Goal: Ask a question

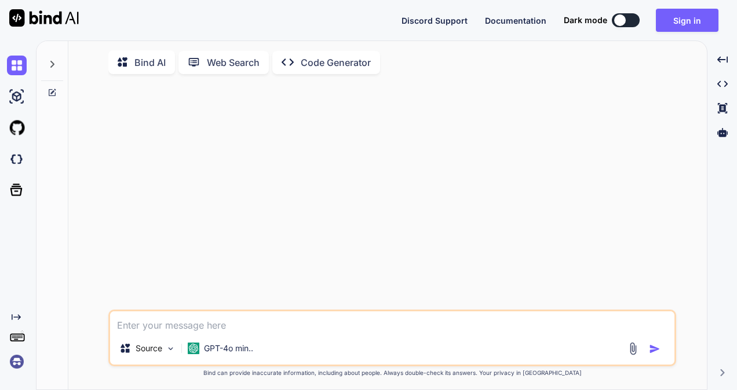
type textarea "x"
click at [249, 319] on textarea at bounding box center [392, 322] width 564 height 21
type textarea "y"
type textarea "x"
type textarea "yo"
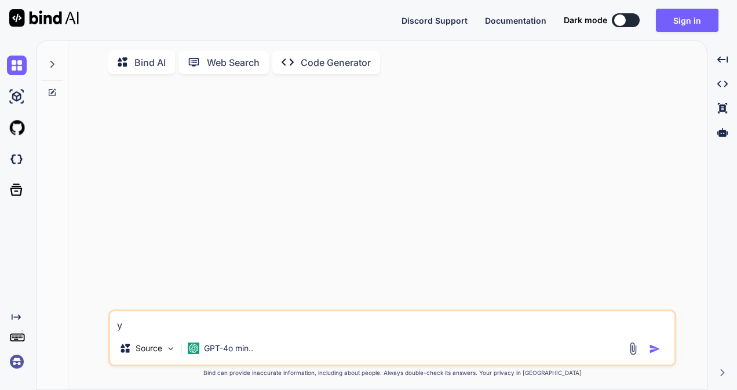
type textarea "x"
type textarea "yo"
click at [654, 352] on img "button" at bounding box center [655, 350] width 12 height 12
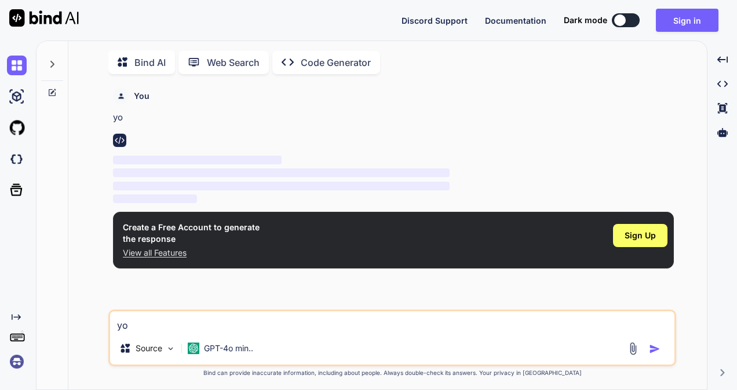
scroll to position [5, 0]
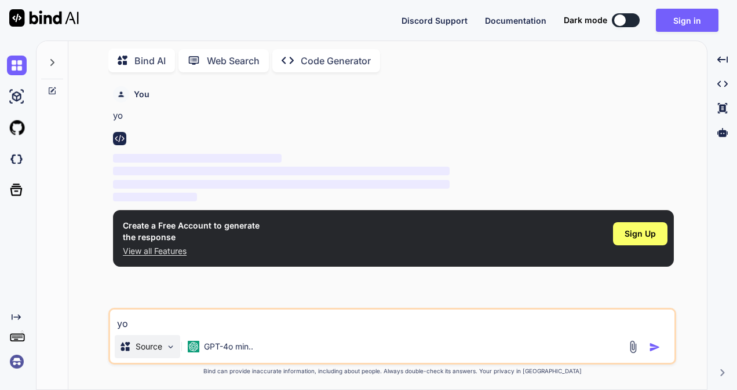
click at [148, 345] on p "Source" at bounding box center [149, 347] width 27 height 12
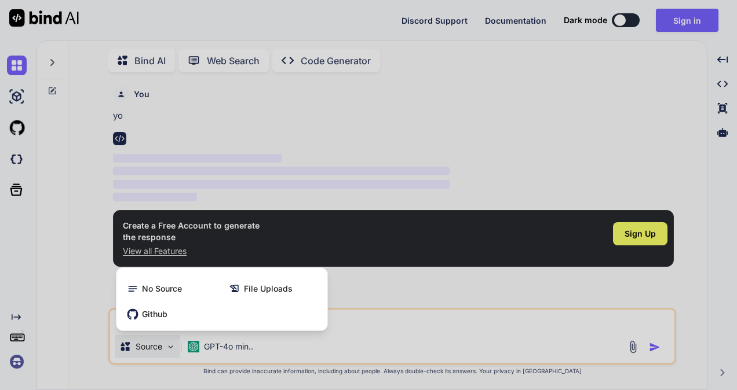
click at [147, 346] on div at bounding box center [368, 195] width 737 height 390
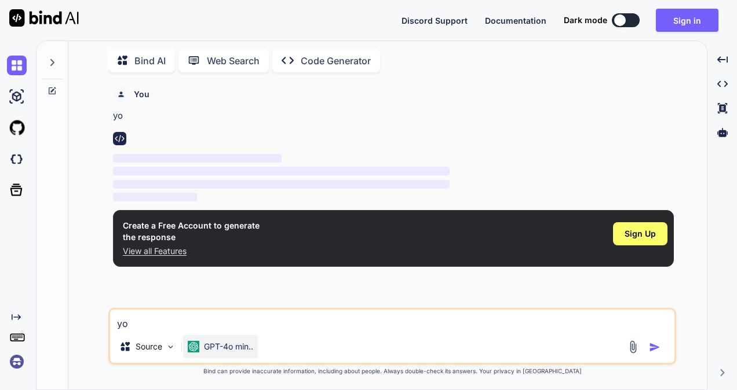
click at [228, 346] on p "GPT-4o min.." at bounding box center [228, 347] width 49 height 12
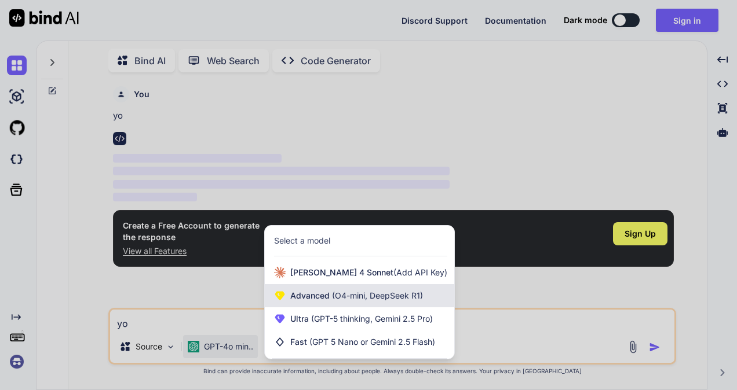
click at [316, 291] on span "Advanced (O4-mini, DeepSeek R1)" at bounding box center [356, 296] width 133 height 12
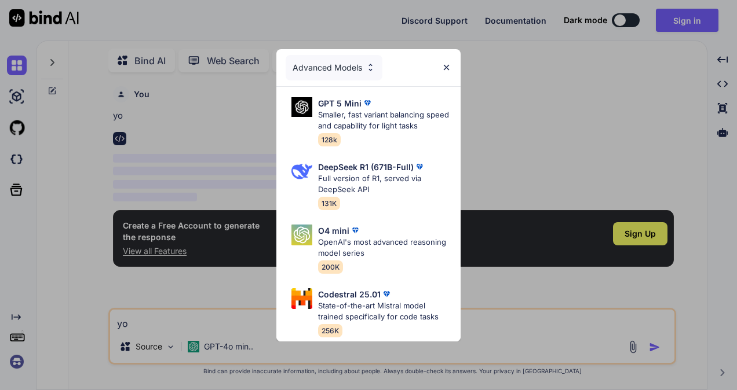
click at [448, 63] on img at bounding box center [446, 68] width 10 height 10
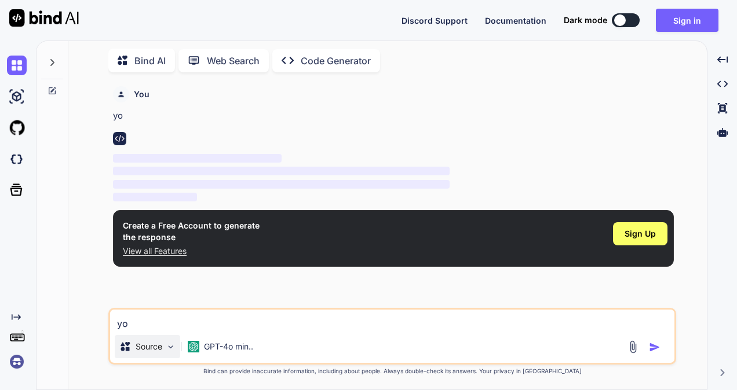
click at [163, 347] on div "Source" at bounding box center [147, 346] width 65 height 23
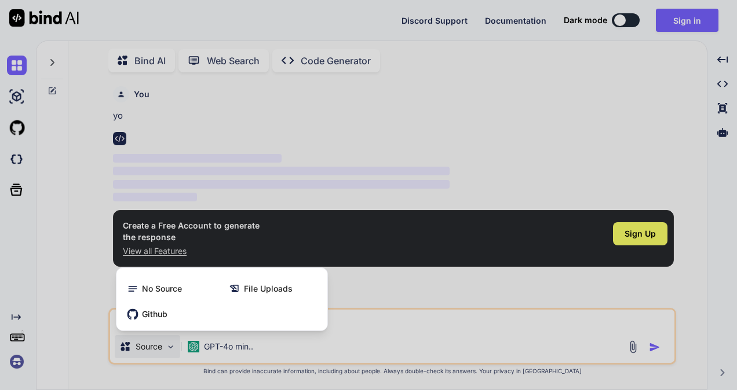
click at [362, 323] on div at bounding box center [368, 195] width 737 height 390
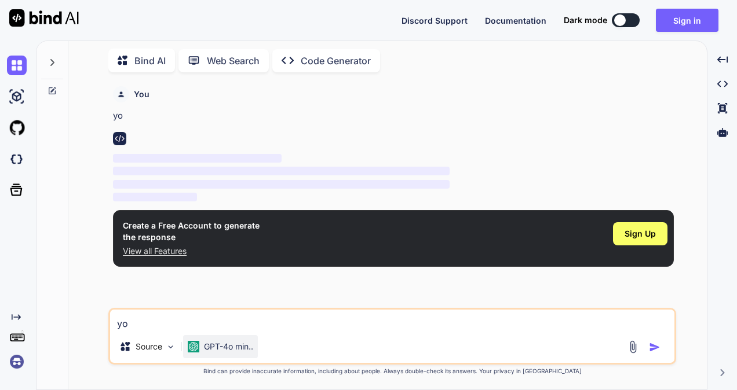
click at [239, 349] on p "GPT-4o min.." at bounding box center [228, 347] width 49 height 12
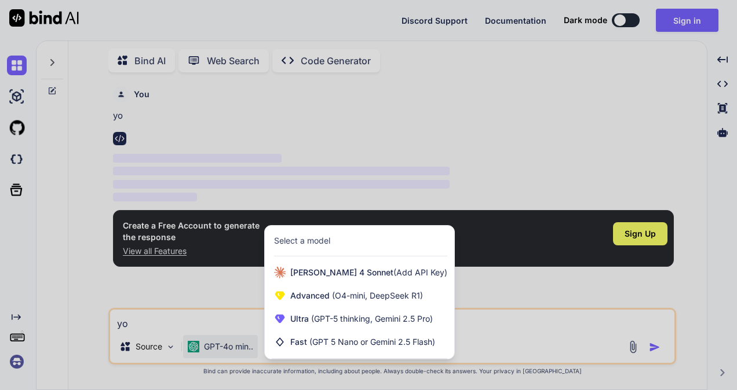
click at [230, 320] on div at bounding box center [368, 195] width 737 height 390
type textarea "x"
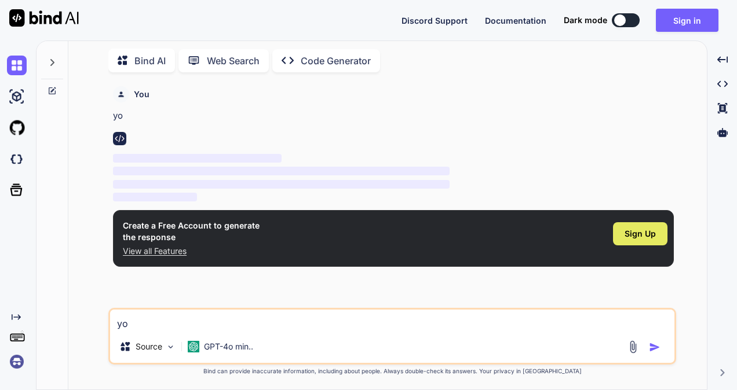
click at [631, 229] on span "Sign Up" at bounding box center [640, 234] width 31 height 12
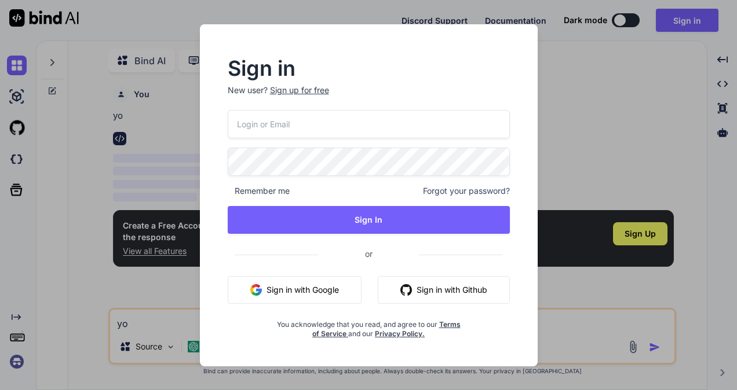
click at [305, 126] on input "email" at bounding box center [369, 124] width 282 height 28
